Goal: Task Accomplishment & Management: Use online tool/utility

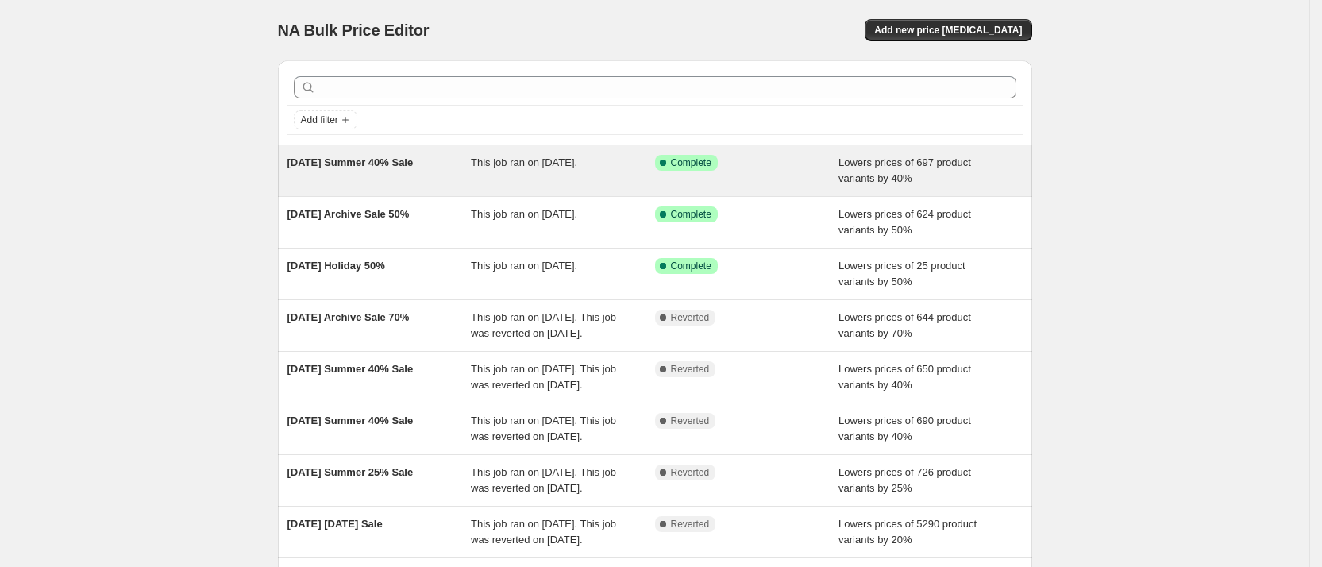
click at [364, 157] on span "[DATE] Summer 40% Sale" at bounding box center [350, 162] width 126 height 12
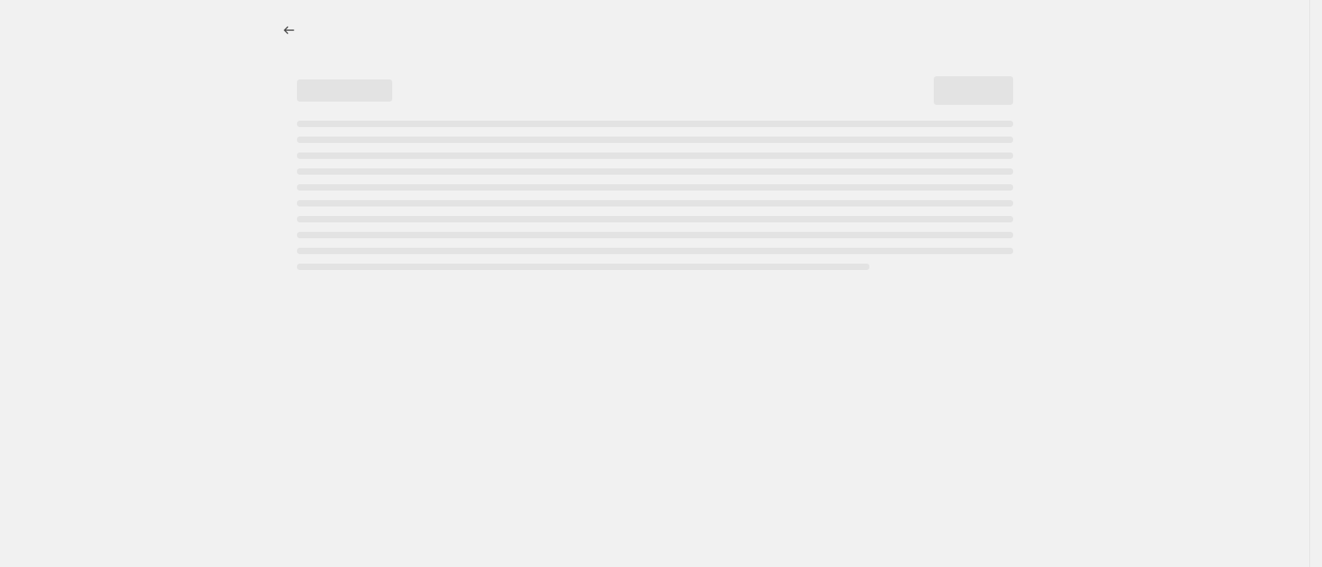
select select "percentage"
select select "collection"
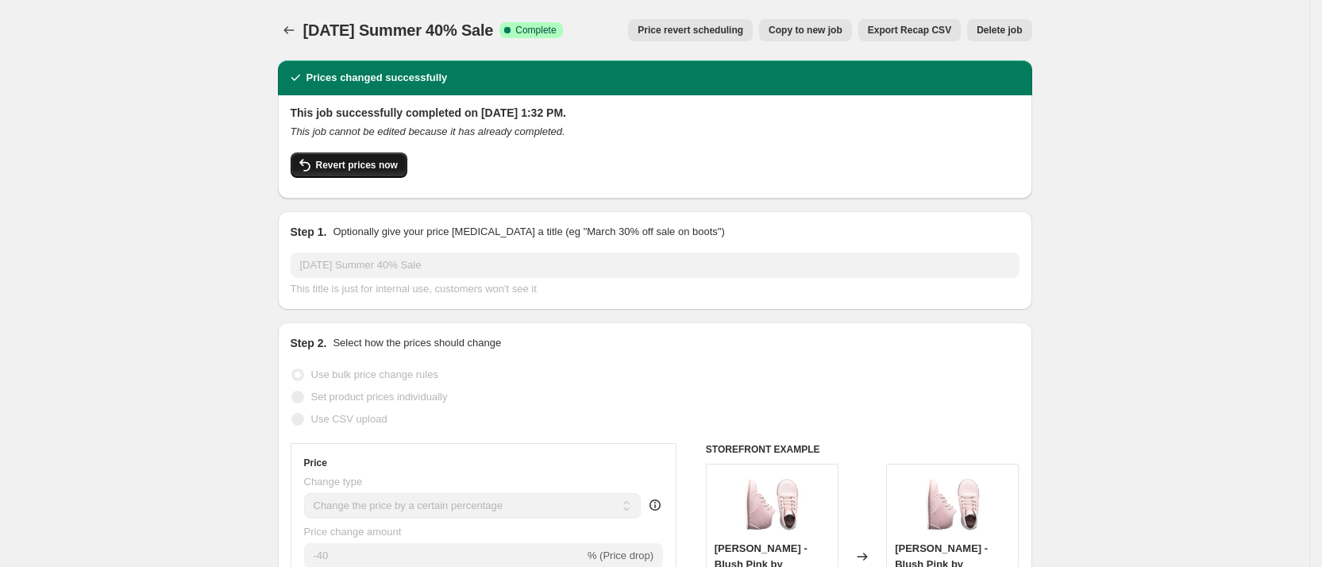
click at [368, 159] on span "Revert prices now" at bounding box center [357, 165] width 82 height 13
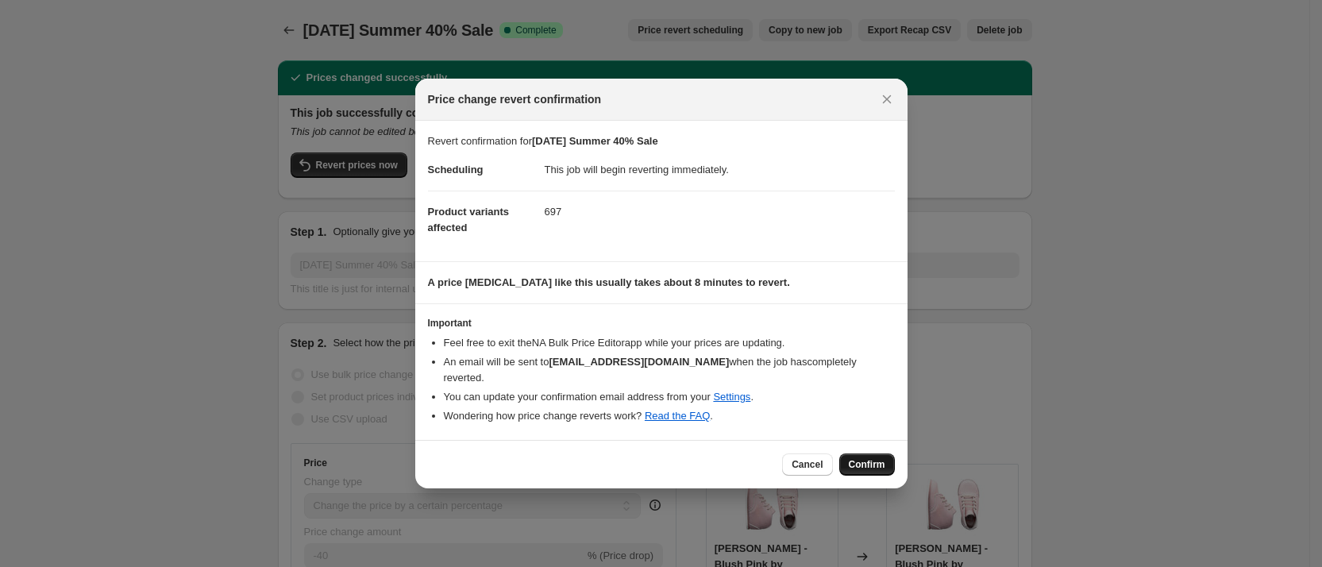
click at [869, 458] on span "Confirm" at bounding box center [867, 464] width 37 height 13
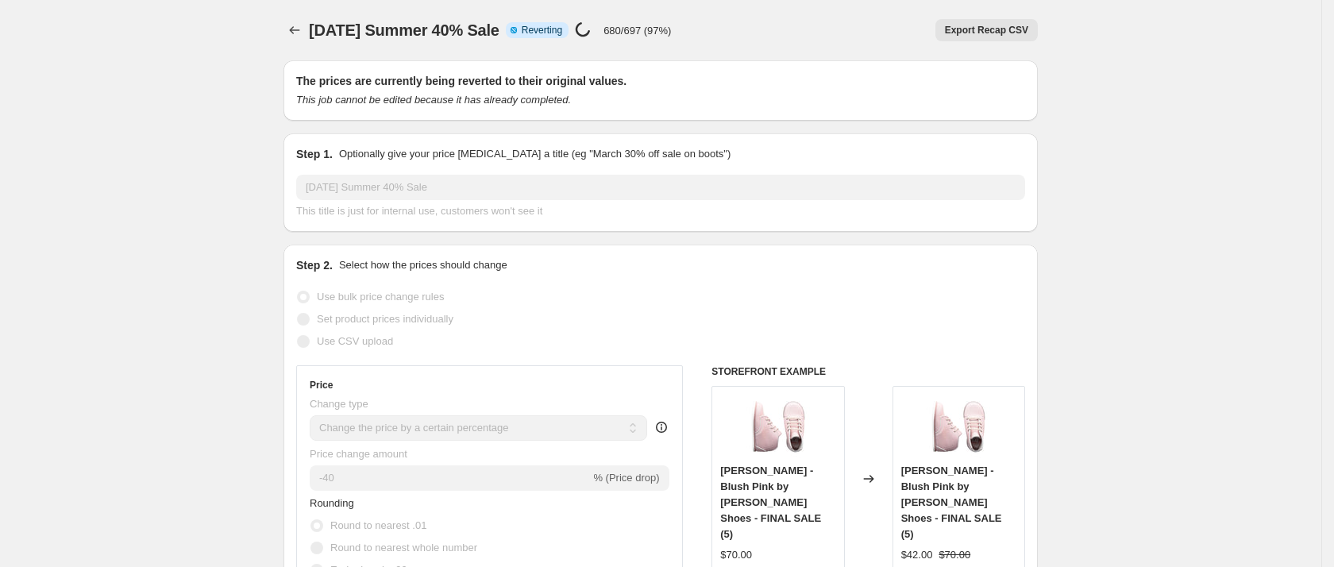
select select "percentage"
select select "collection"
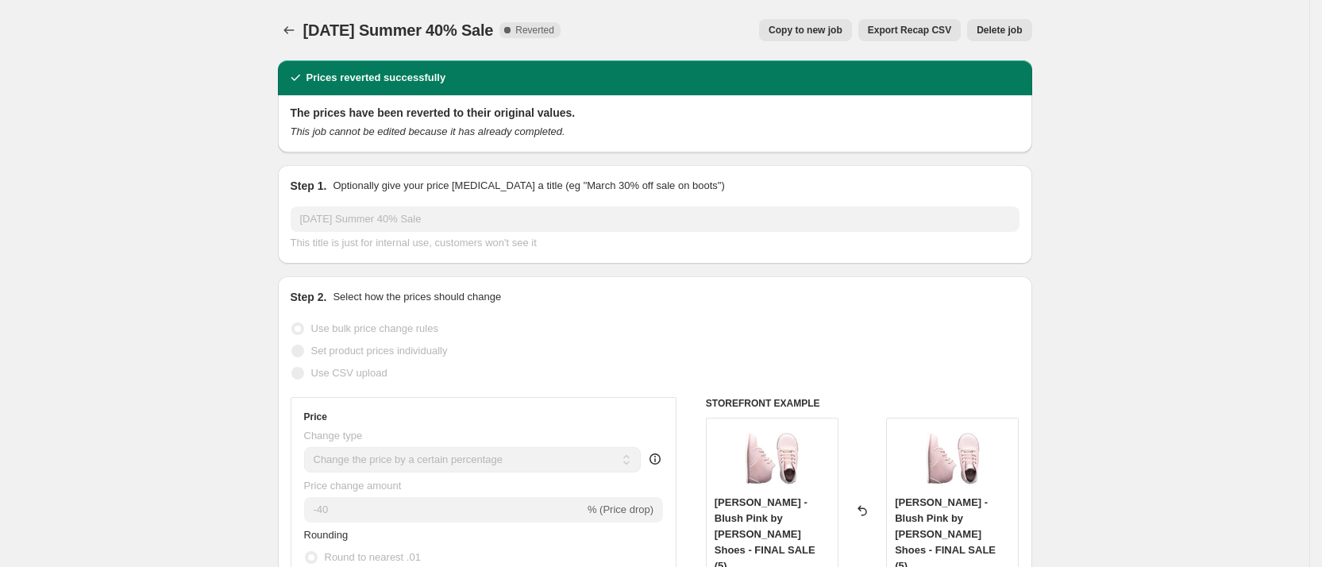
click at [826, 29] on span "Copy to new job" at bounding box center [806, 30] width 74 height 13
select select "percentage"
select select "collection"
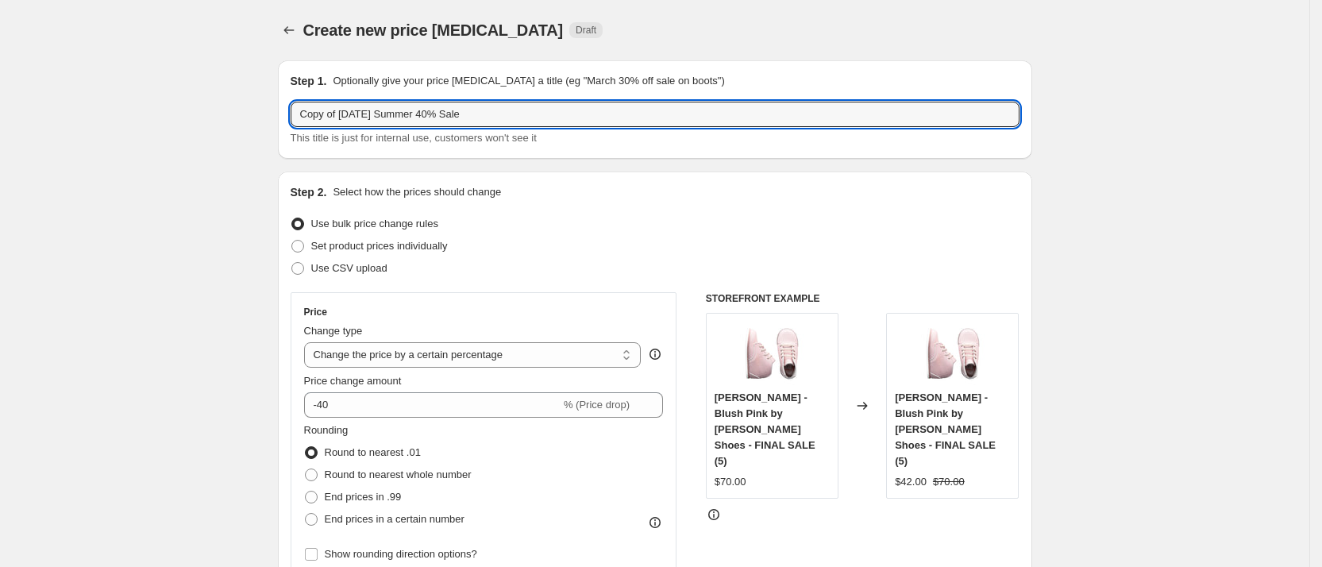
drag, startPoint x: 344, startPoint y: 112, endPoint x: 205, endPoint y: 109, distance: 139.0
type input "[DATE] Summer 50% Sale"
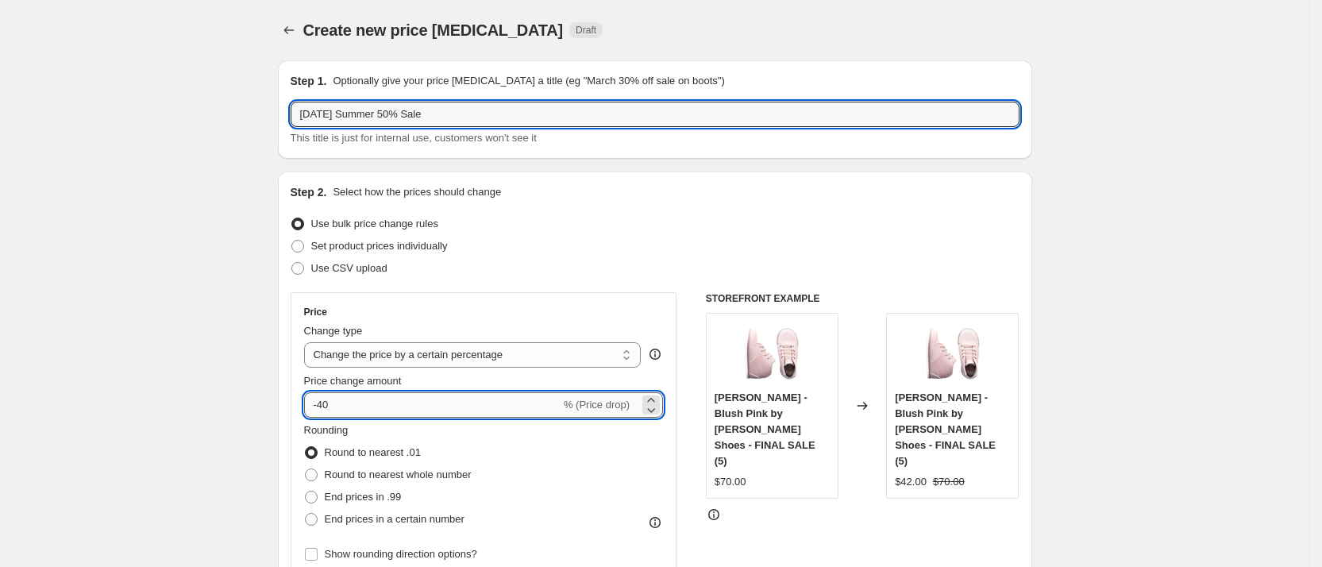
click at [370, 411] on input "-40" at bounding box center [432, 404] width 256 height 25
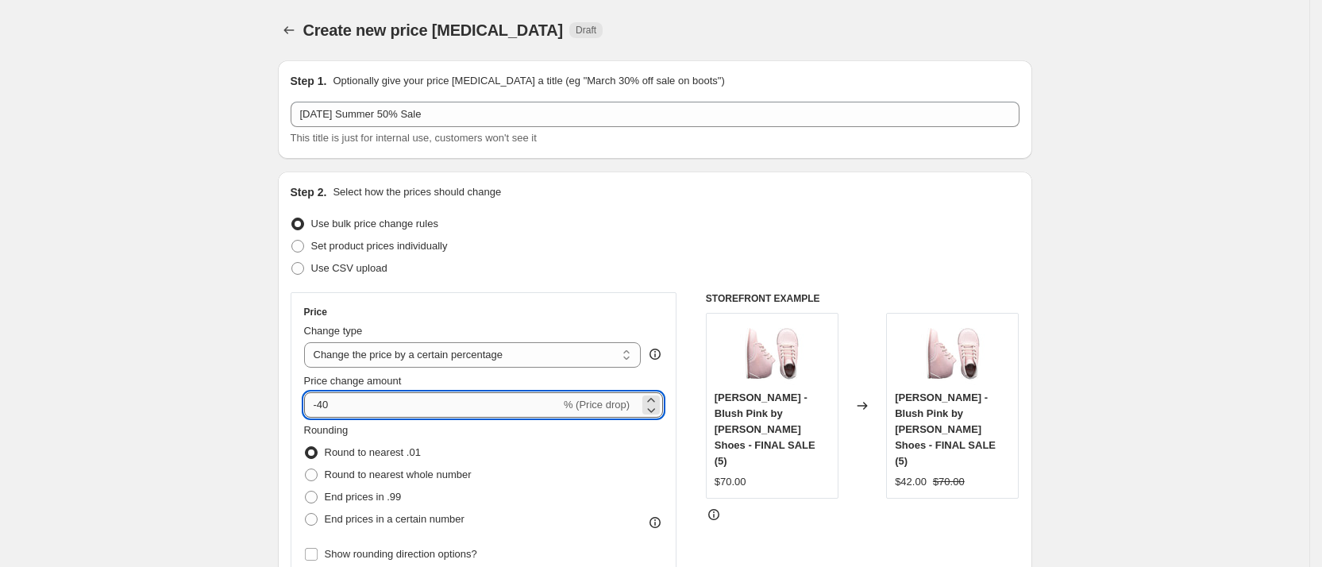
type input "-4"
type input "-50"
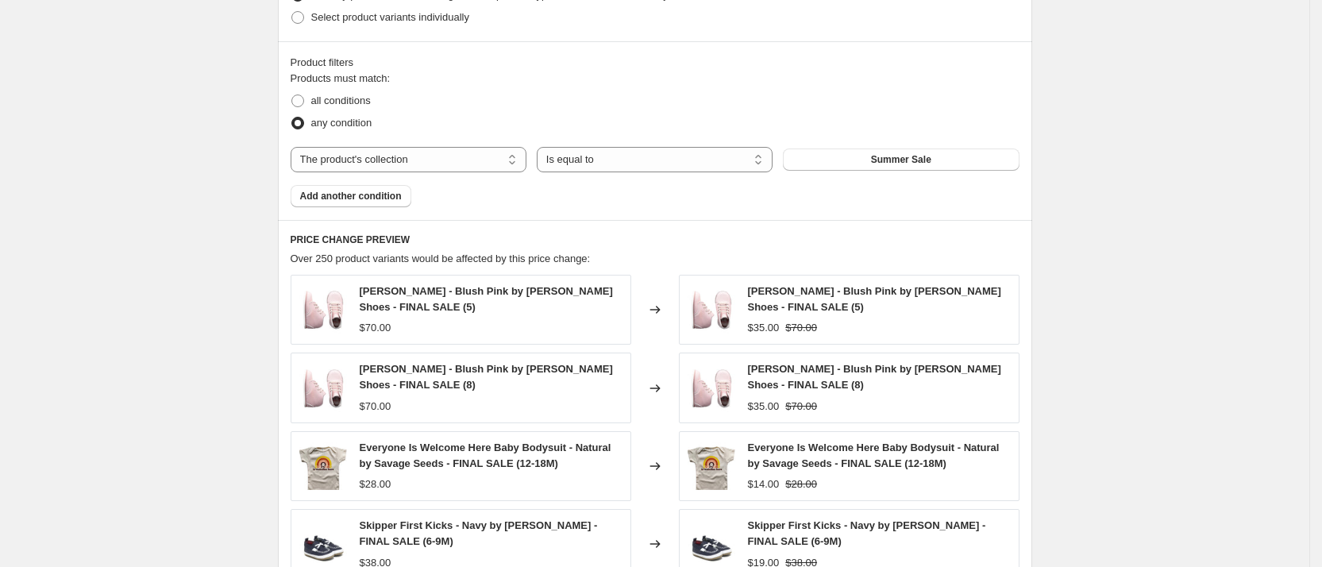
scroll to position [1225, 0]
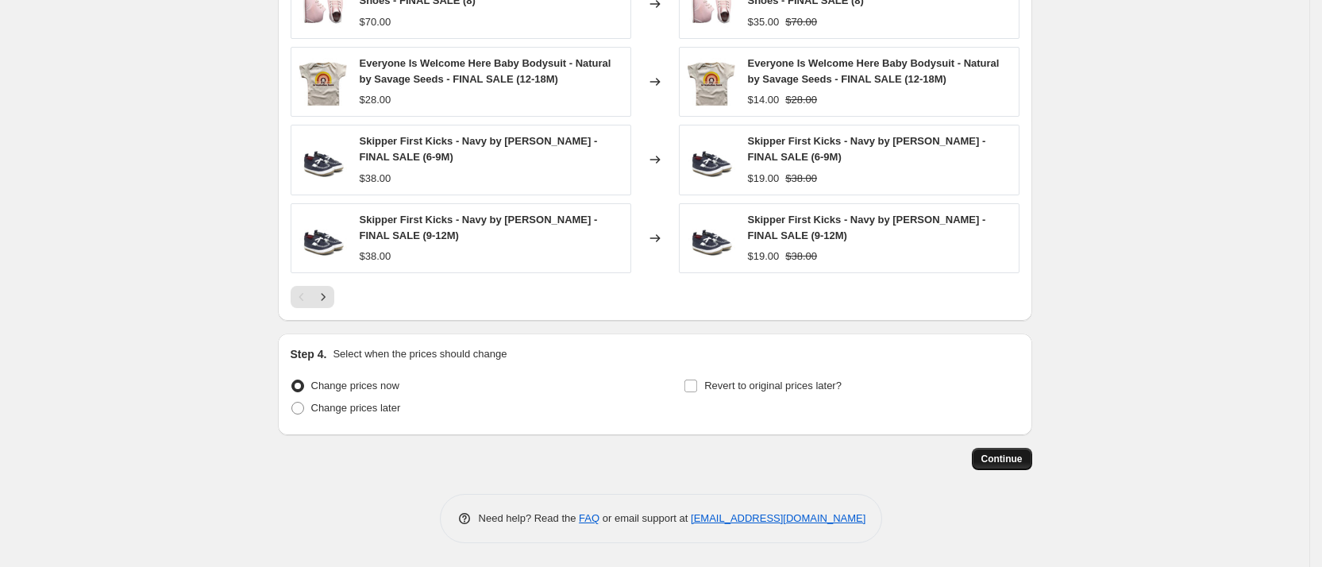
click at [996, 457] on span "Continue" at bounding box center [1001, 459] width 41 height 13
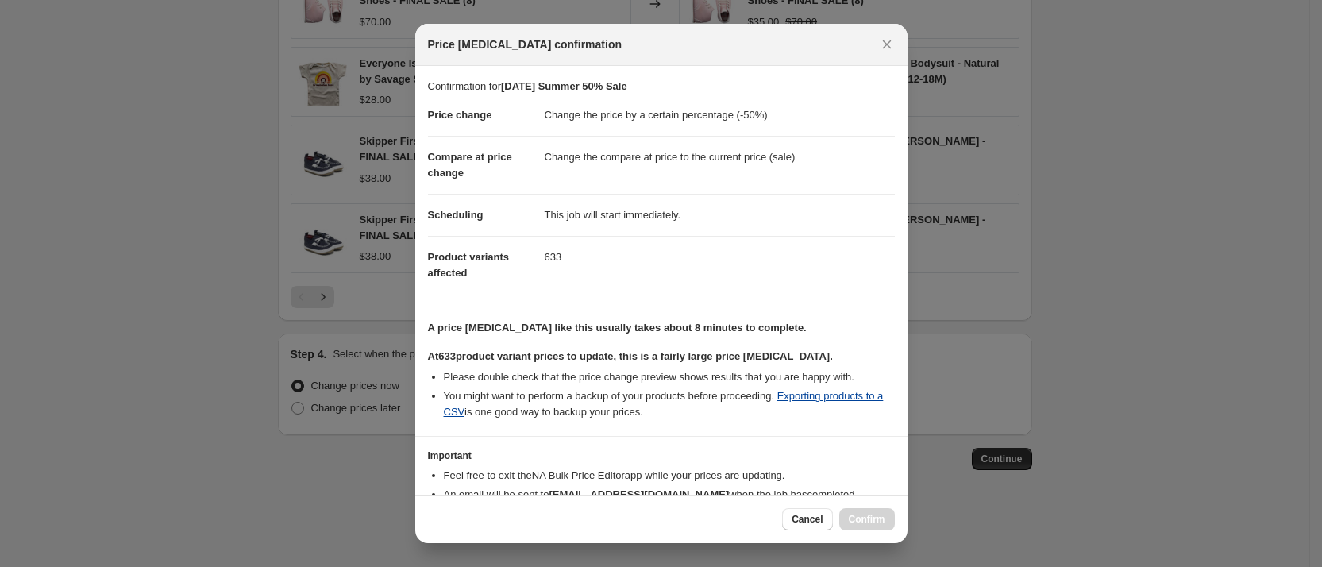
scroll to position [91, 0]
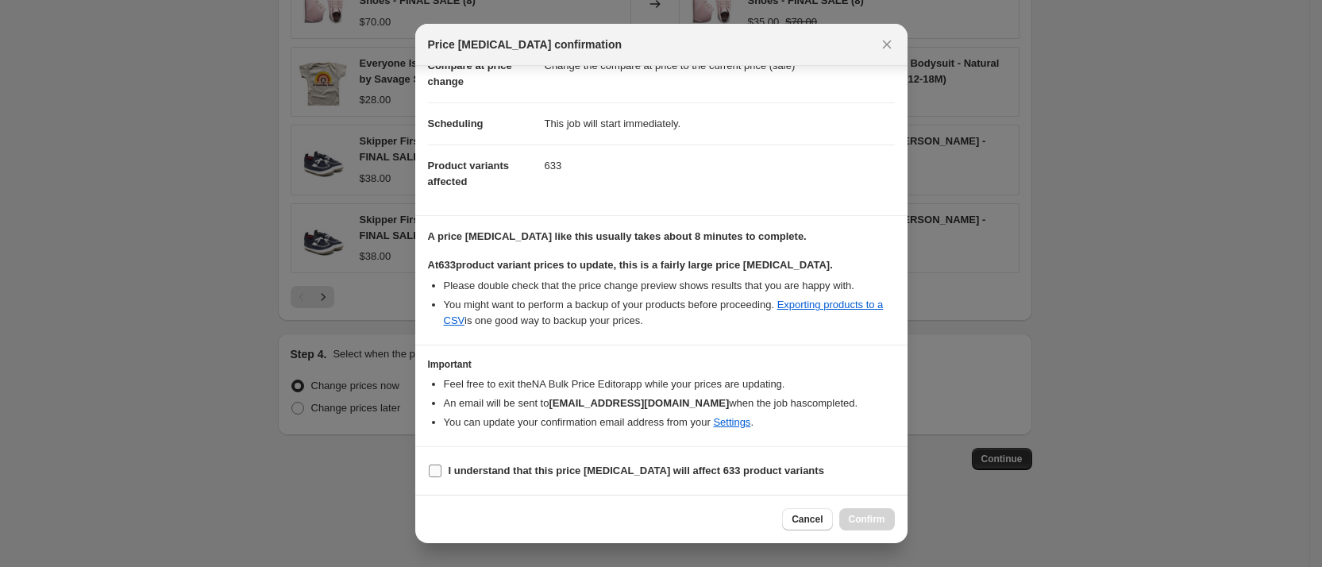
click at [439, 472] on input "I understand that this price [MEDICAL_DATA] will affect 633 product variants" at bounding box center [435, 470] width 13 height 13
checkbox input "true"
click at [873, 511] on button "Confirm" at bounding box center [867, 519] width 56 height 22
